Goal: Use online tool/utility

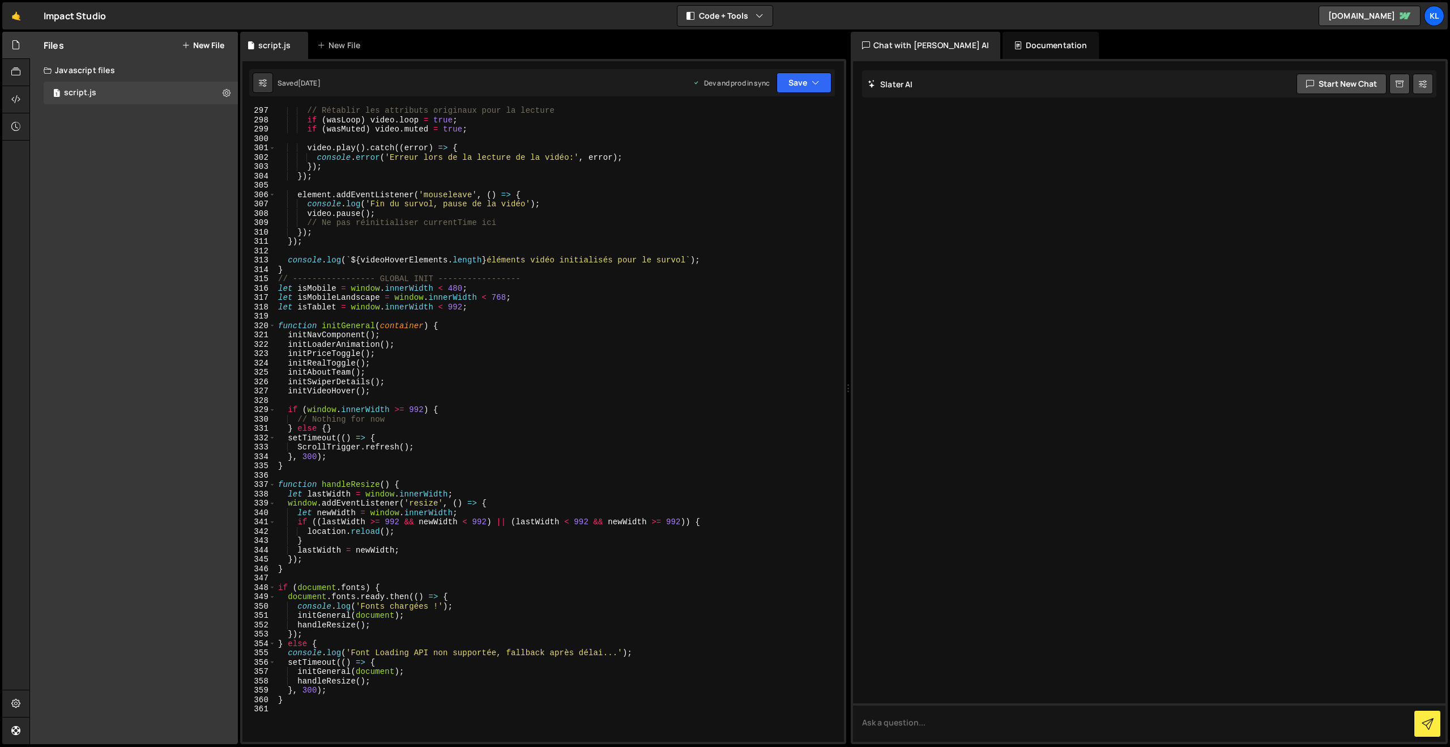
scroll to position [2767, 0]
click at [785, 76] on button "Save" at bounding box center [804, 83] width 55 height 20
click at [749, 156] on div "[DATE]" at bounding box center [738, 160] width 22 height 10
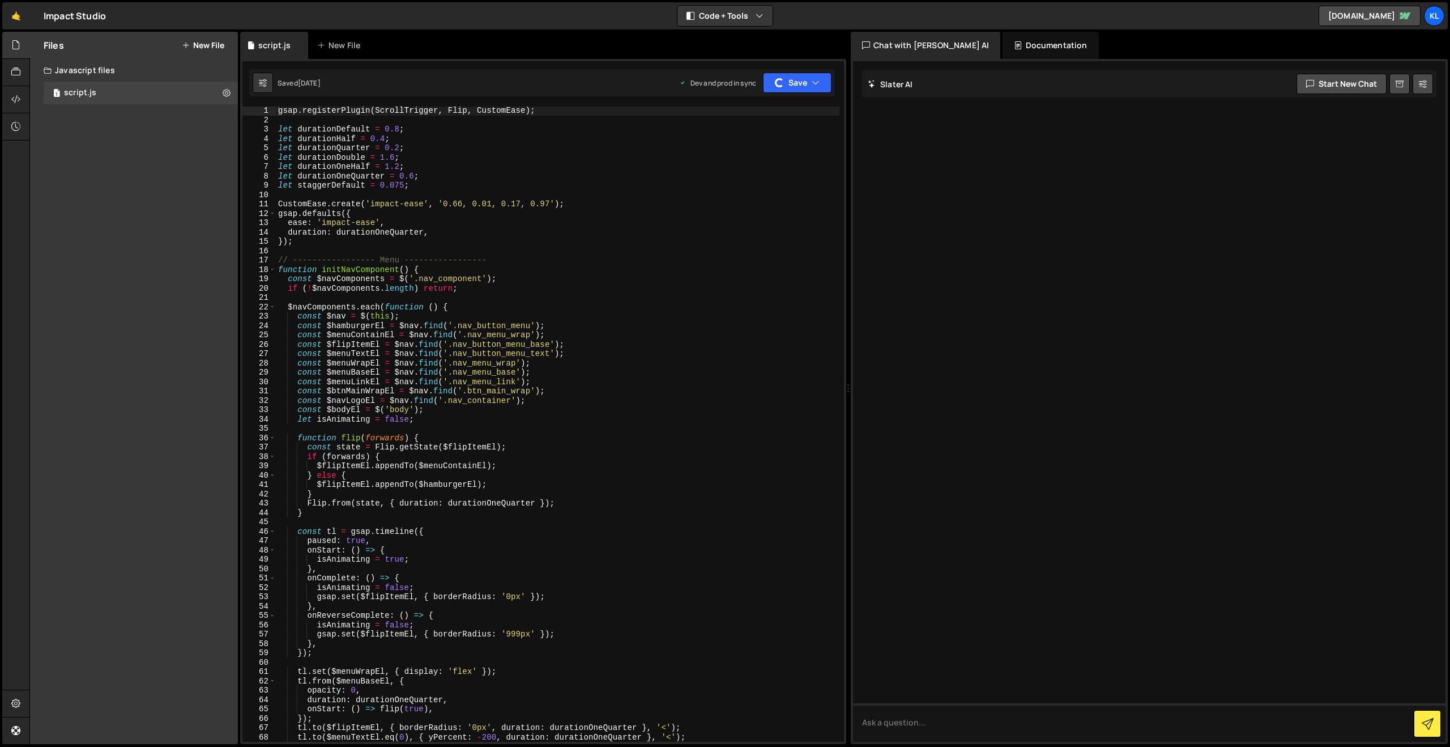
scroll to position [0, 0]
drag, startPoint x: 547, startPoint y: 342, endPoint x: 571, endPoint y: 308, distance: 41.5
click at [547, 342] on div "gsap . registerPlugin ( ScrollTrigger , Flip , CustomEase ) ; let durationDefau…" at bounding box center [558, 433] width 564 height 654
type textarea "}"
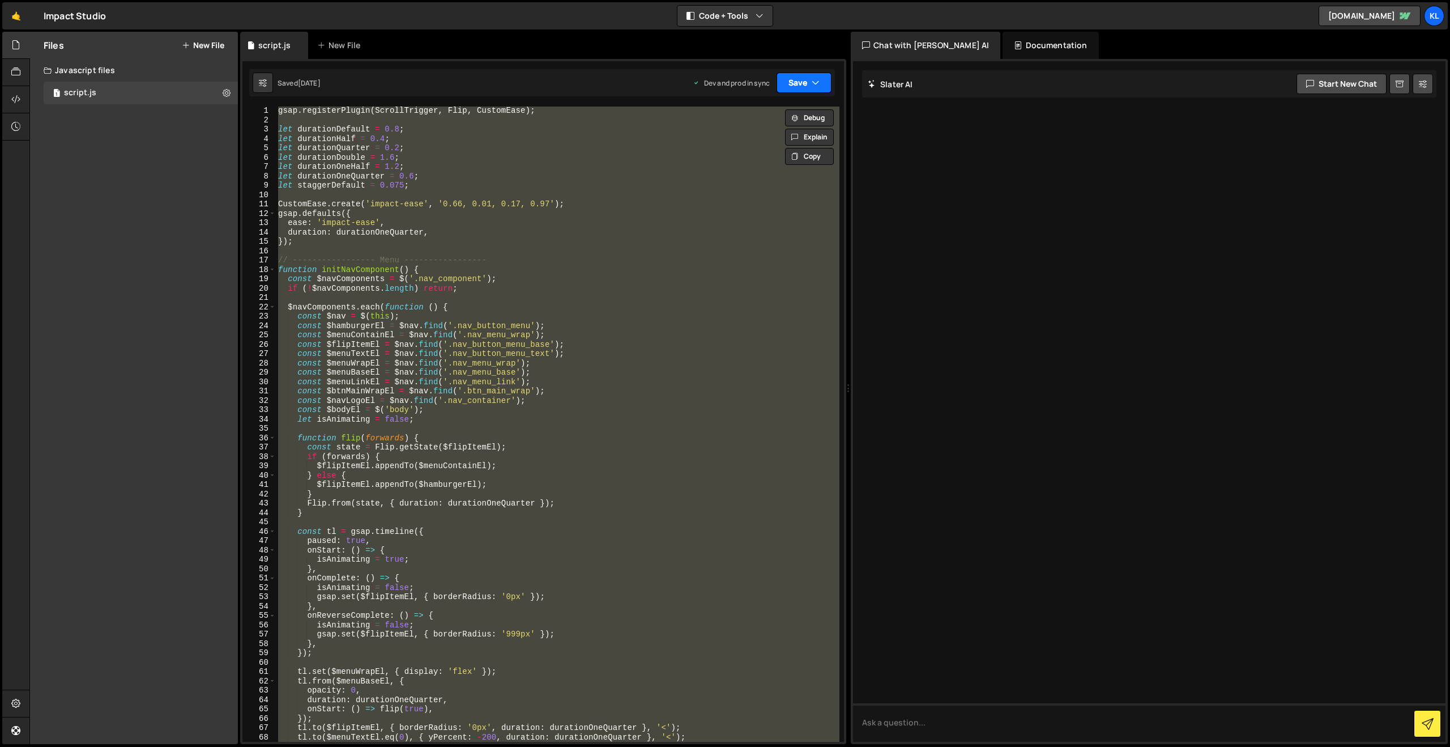
paste textarea
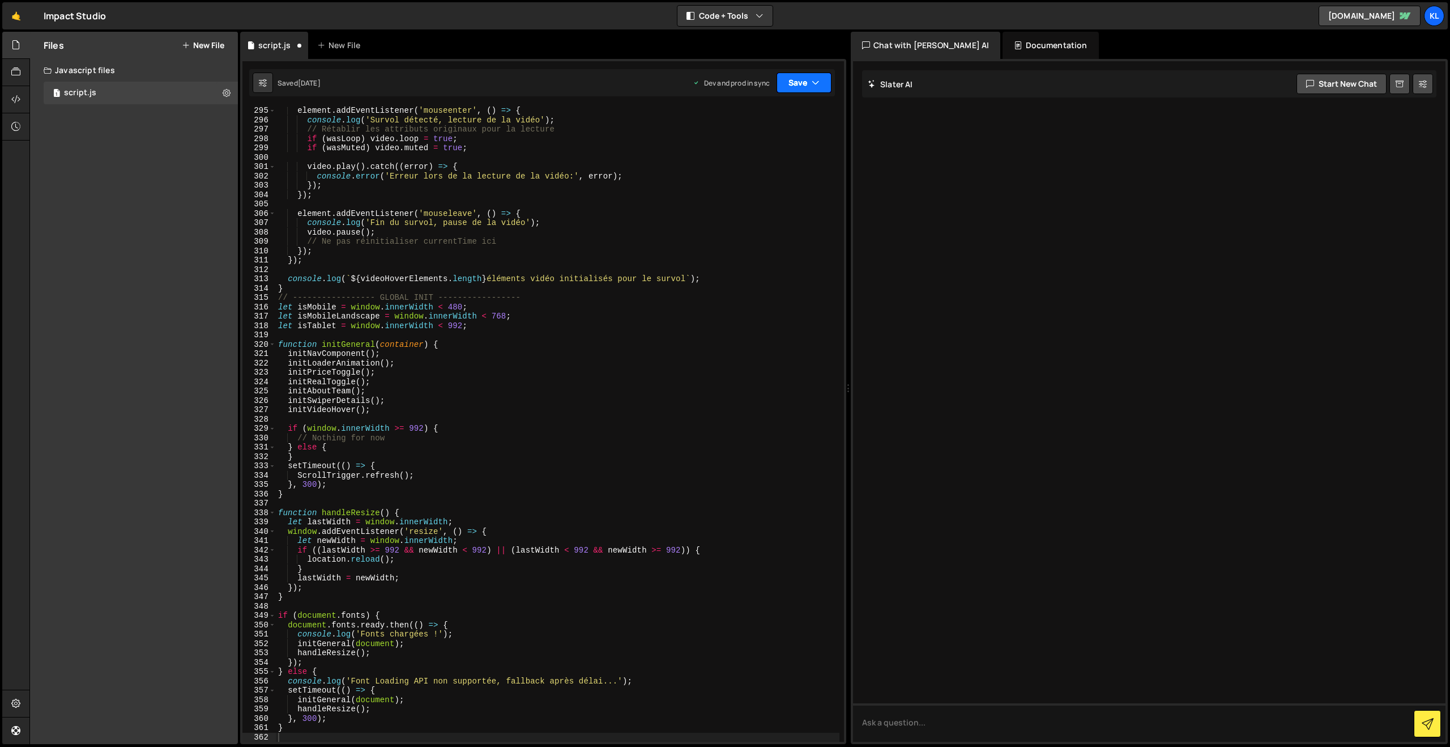
click at [793, 79] on button "Save" at bounding box center [804, 83] width 55 height 20
click at [736, 148] on div "Save to Production S" at bounding box center [766, 147] width 118 height 11
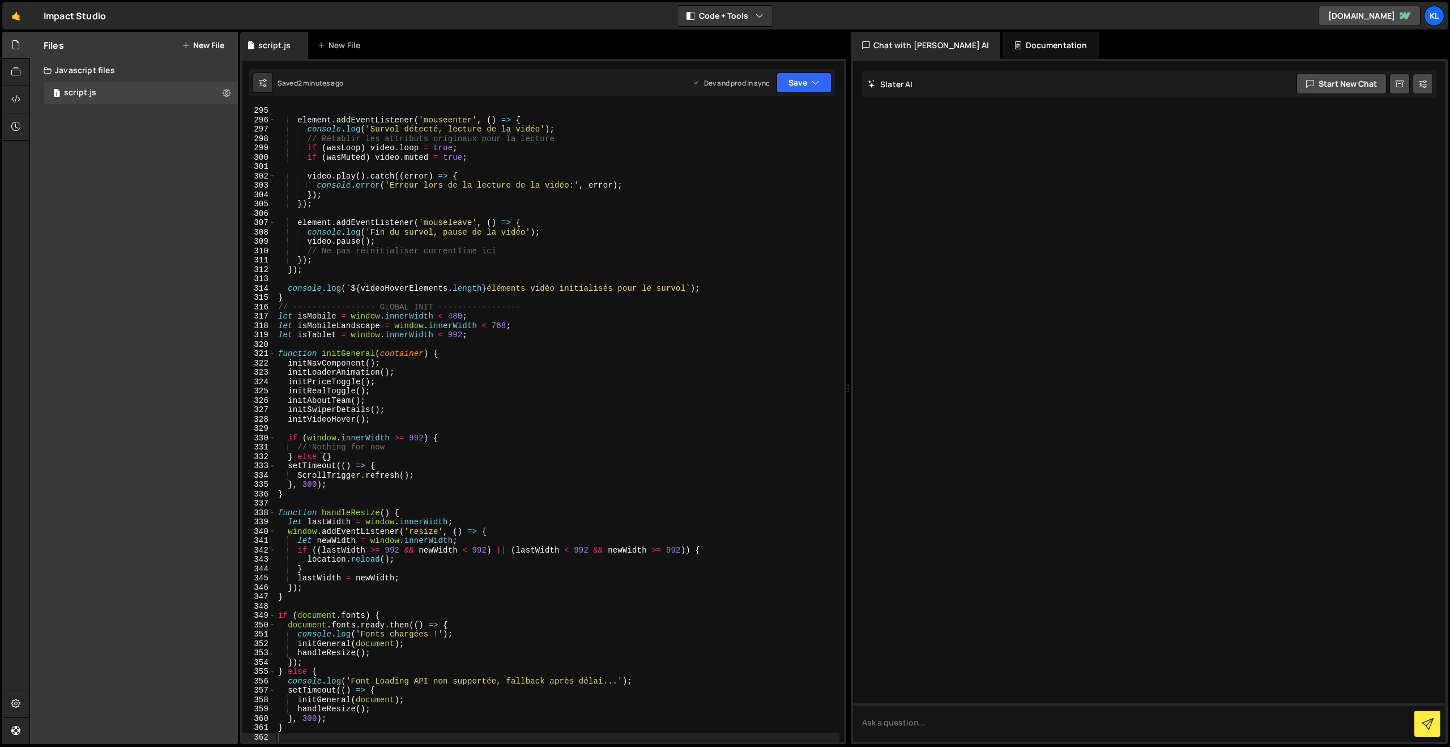
drag, startPoint x: 296, startPoint y: 178, endPoint x: 367, endPoint y: 152, distance: 75.5
click at [296, 178] on div "element . addEventListener ( 'mouseenter' , ( ) => { console . log ( 'Survol dé…" at bounding box center [558, 433] width 564 height 654
type textarea "}"
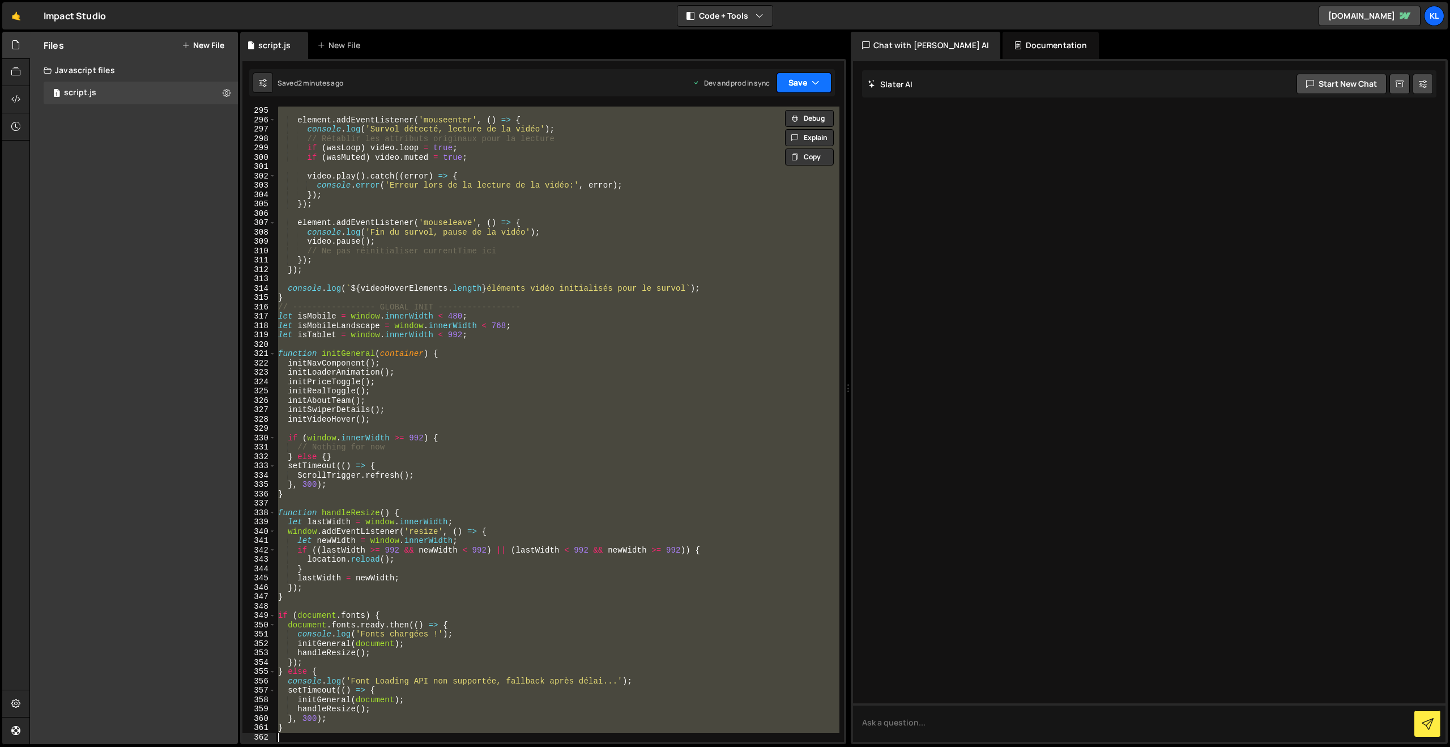
paste textarea
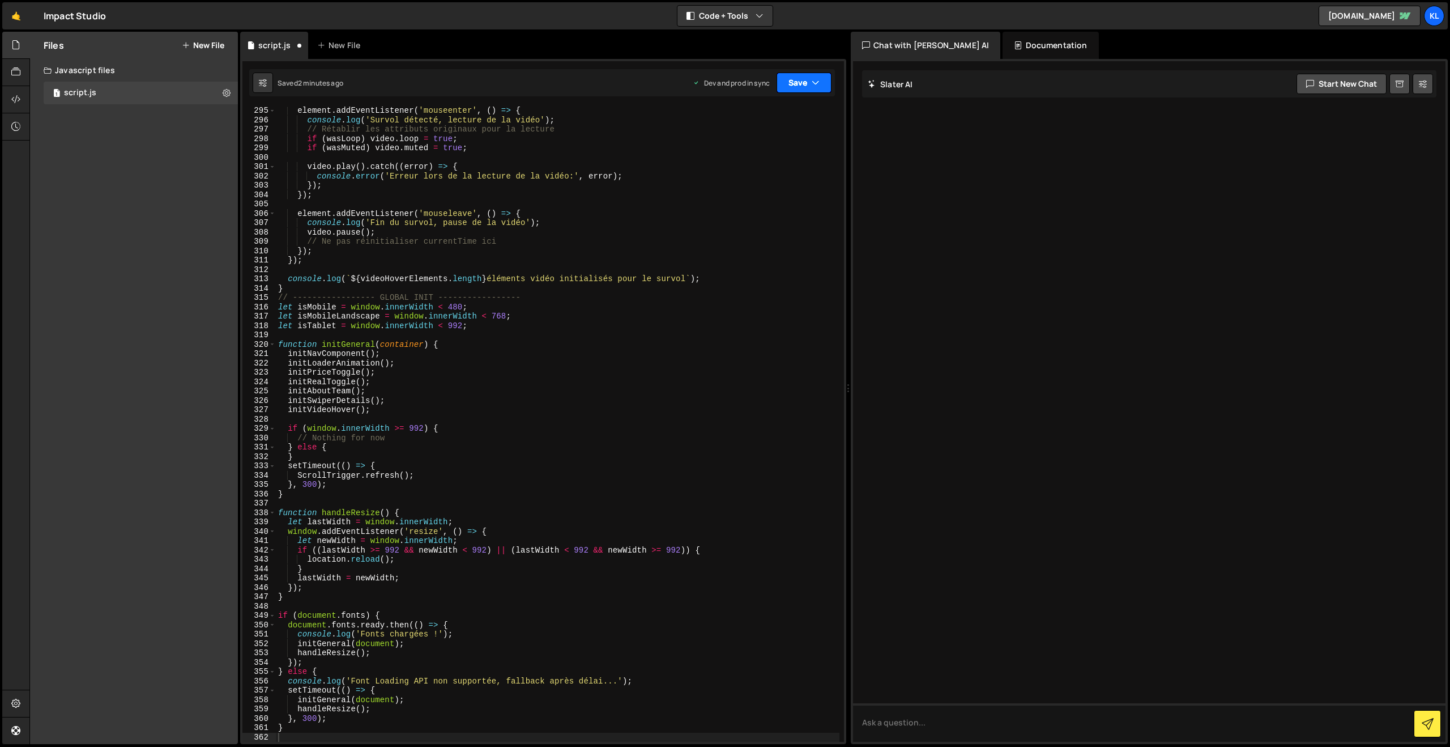
drag, startPoint x: 787, startPoint y: 87, endPoint x: 754, endPoint y: 160, distance: 80.1
click at [787, 87] on button "Save" at bounding box center [804, 83] width 55 height 20
click at [751, 161] on div "2 minutes ago" at bounding box center [749, 160] width 44 height 10
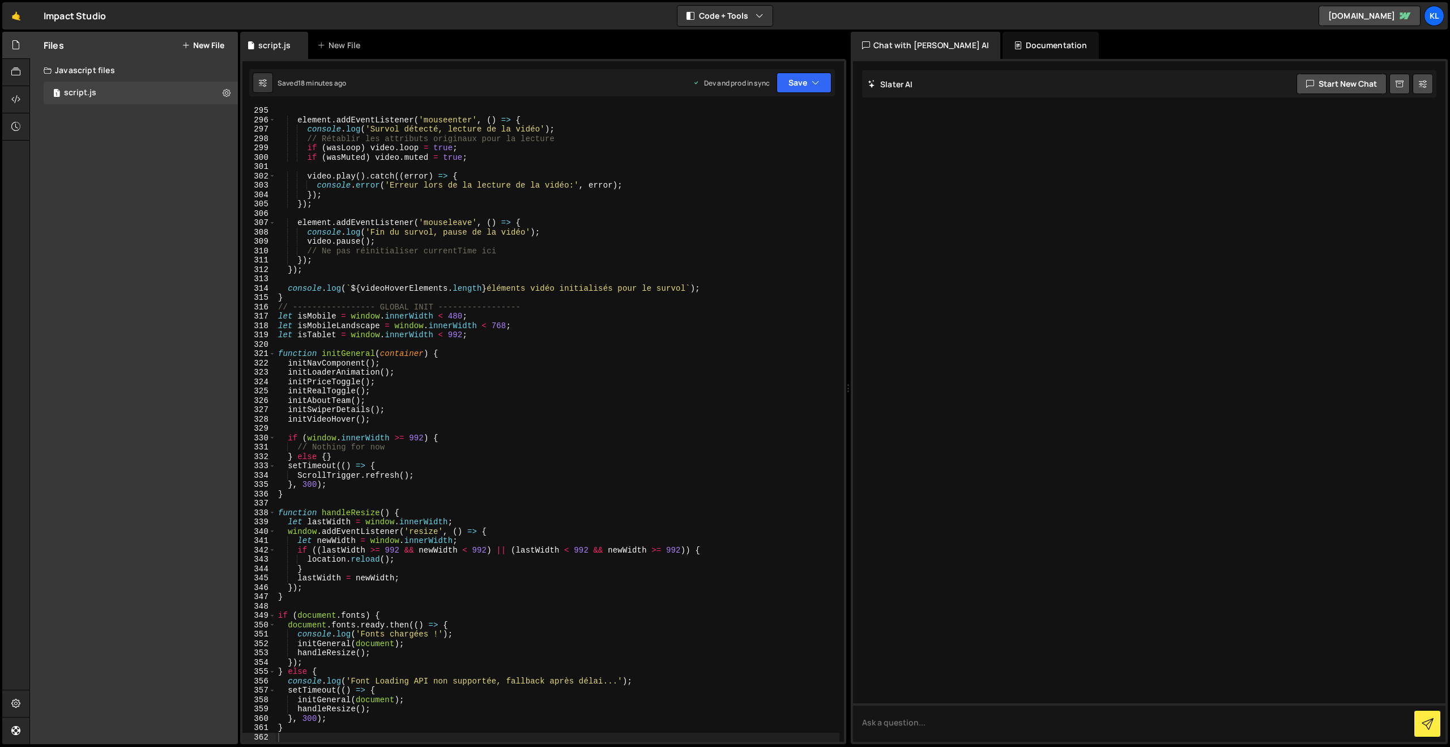
drag, startPoint x: 500, startPoint y: 225, endPoint x: 502, endPoint y: 219, distance: 6.6
click at [500, 225] on div "element . addEventListener ( 'mouseenter' , ( ) => { console . log ( 'Survol dé…" at bounding box center [558, 433] width 564 height 654
type textarea "}"
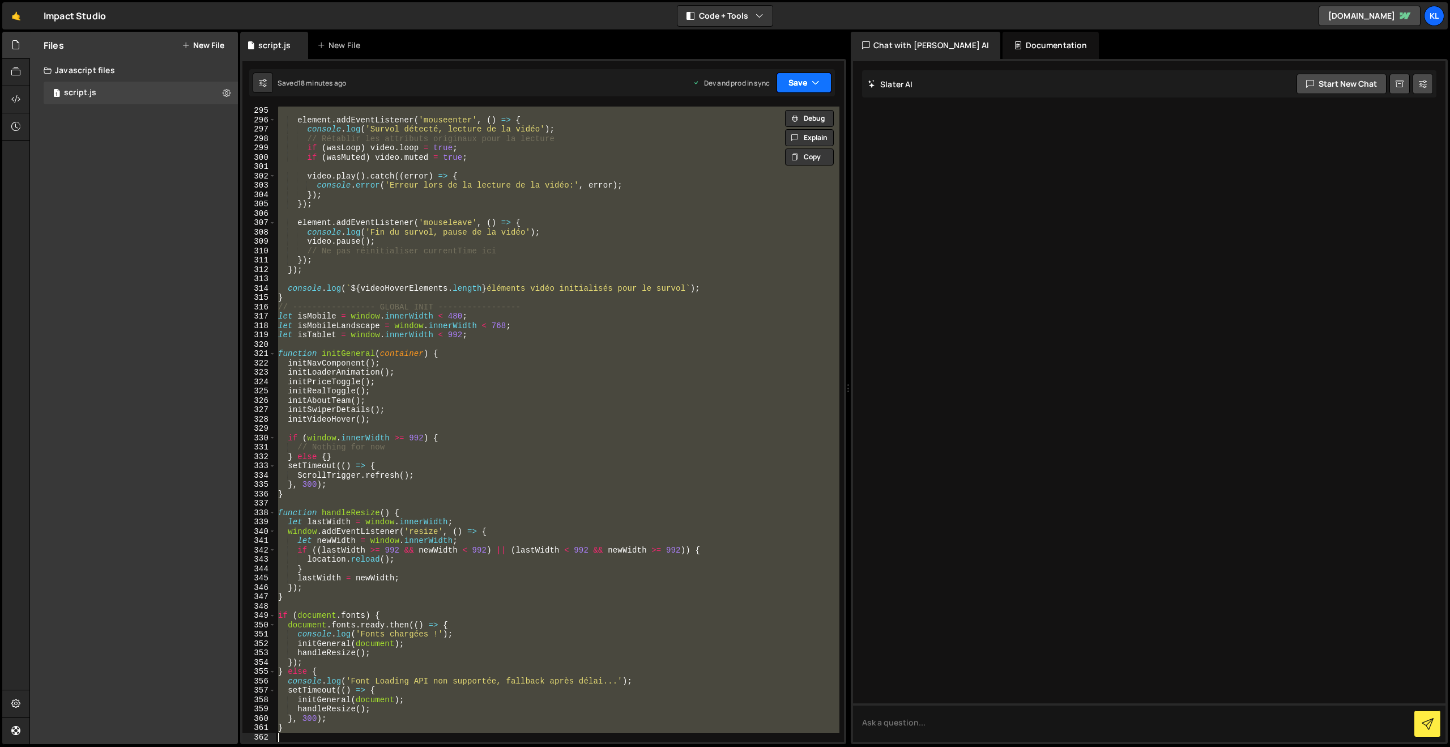
paste textarea
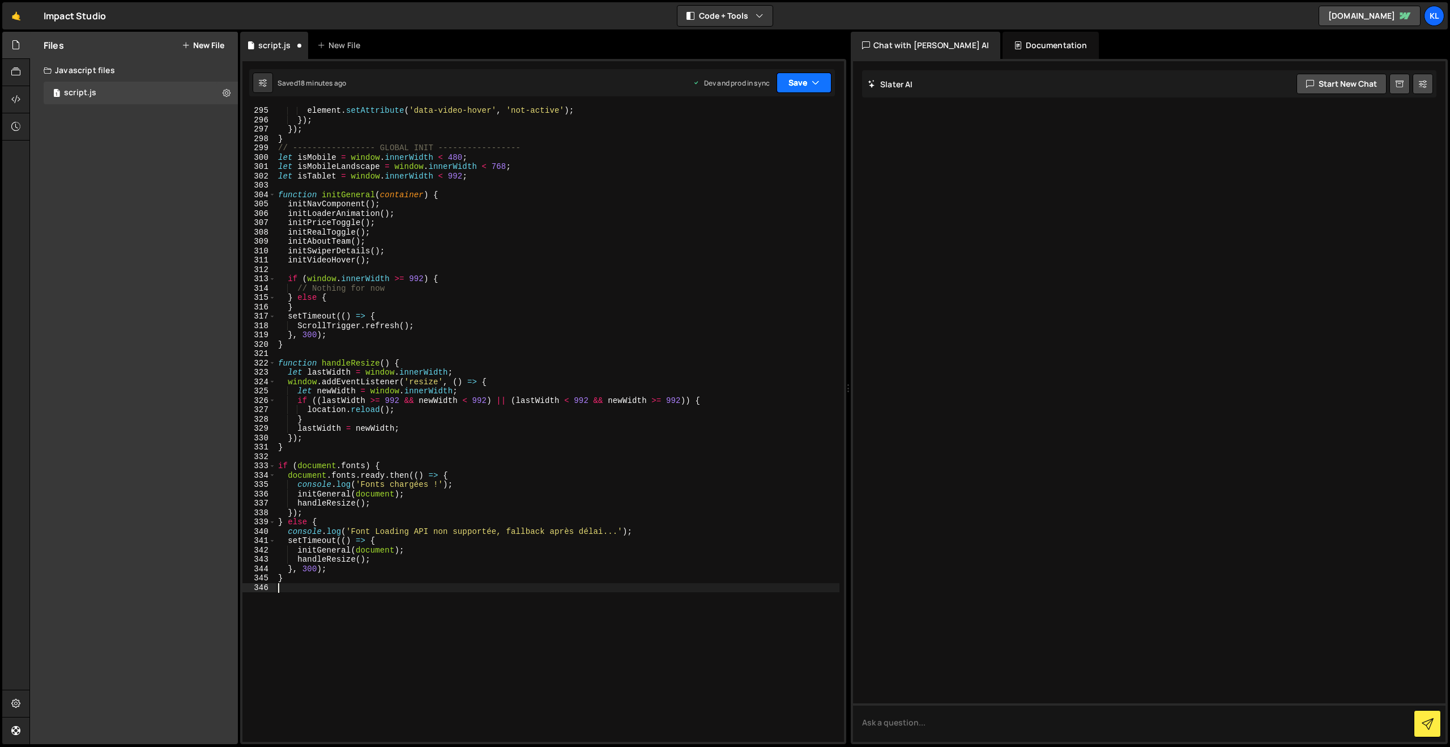
click at [782, 84] on button "Save" at bounding box center [804, 83] width 55 height 20
click at [766, 160] on div "16 minutes ago" at bounding box center [750, 160] width 47 height 10
